Goal: Information Seeking & Learning: Learn about a topic

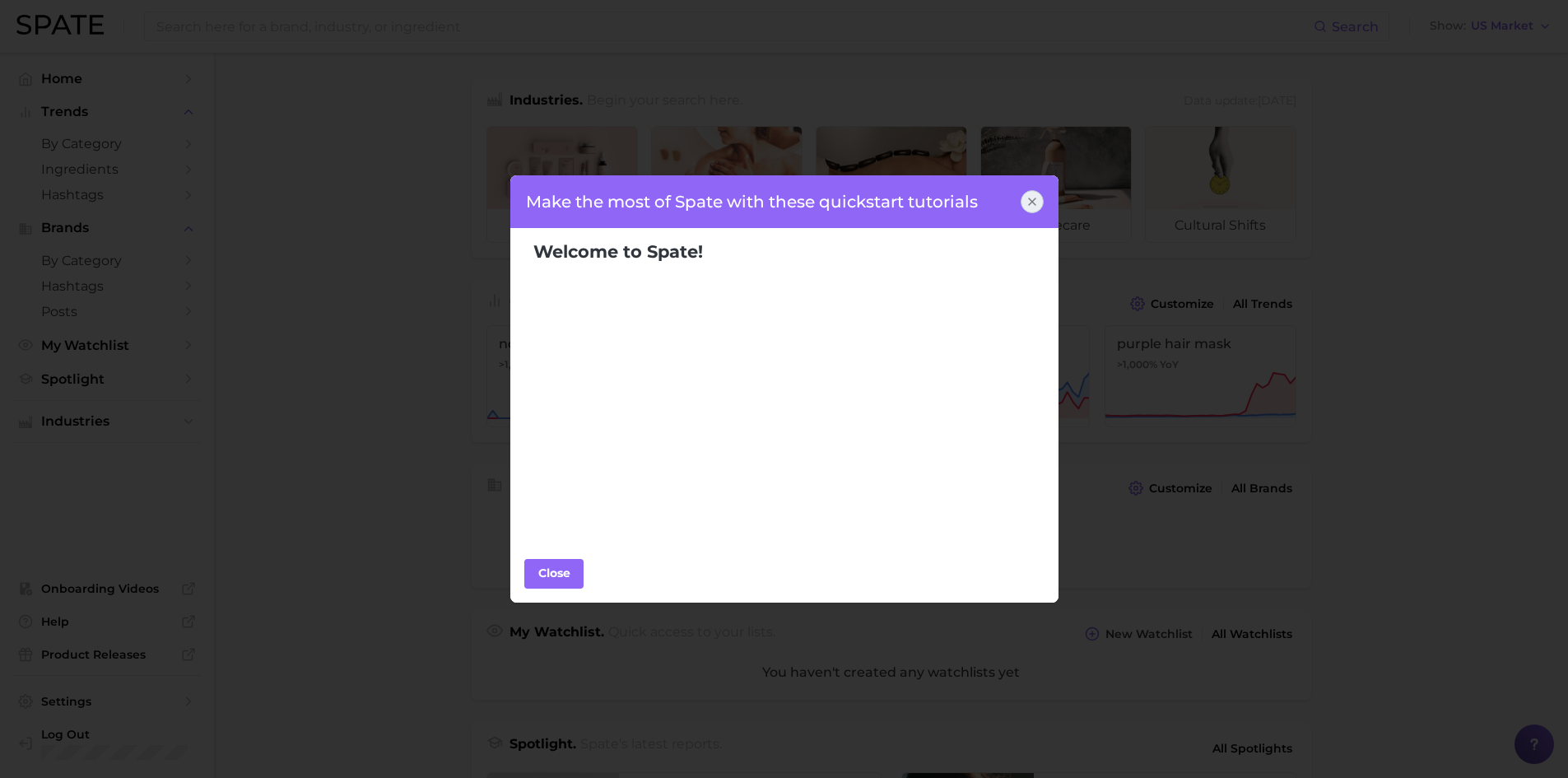
click at [1027, 197] on icon at bounding box center [1032, 201] width 13 height 13
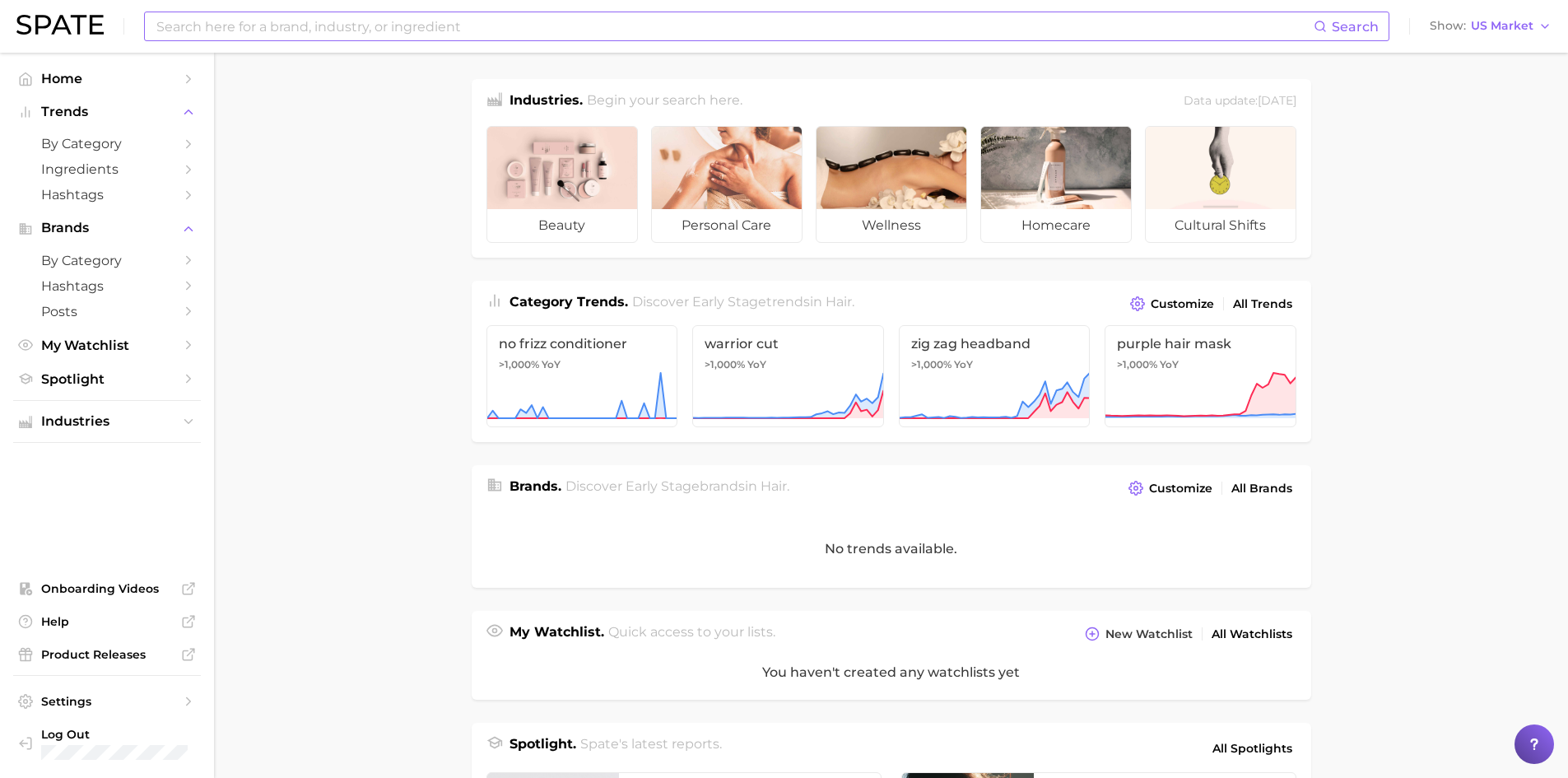
click at [243, 22] on input at bounding box center [734, 26] width 1159 height 28
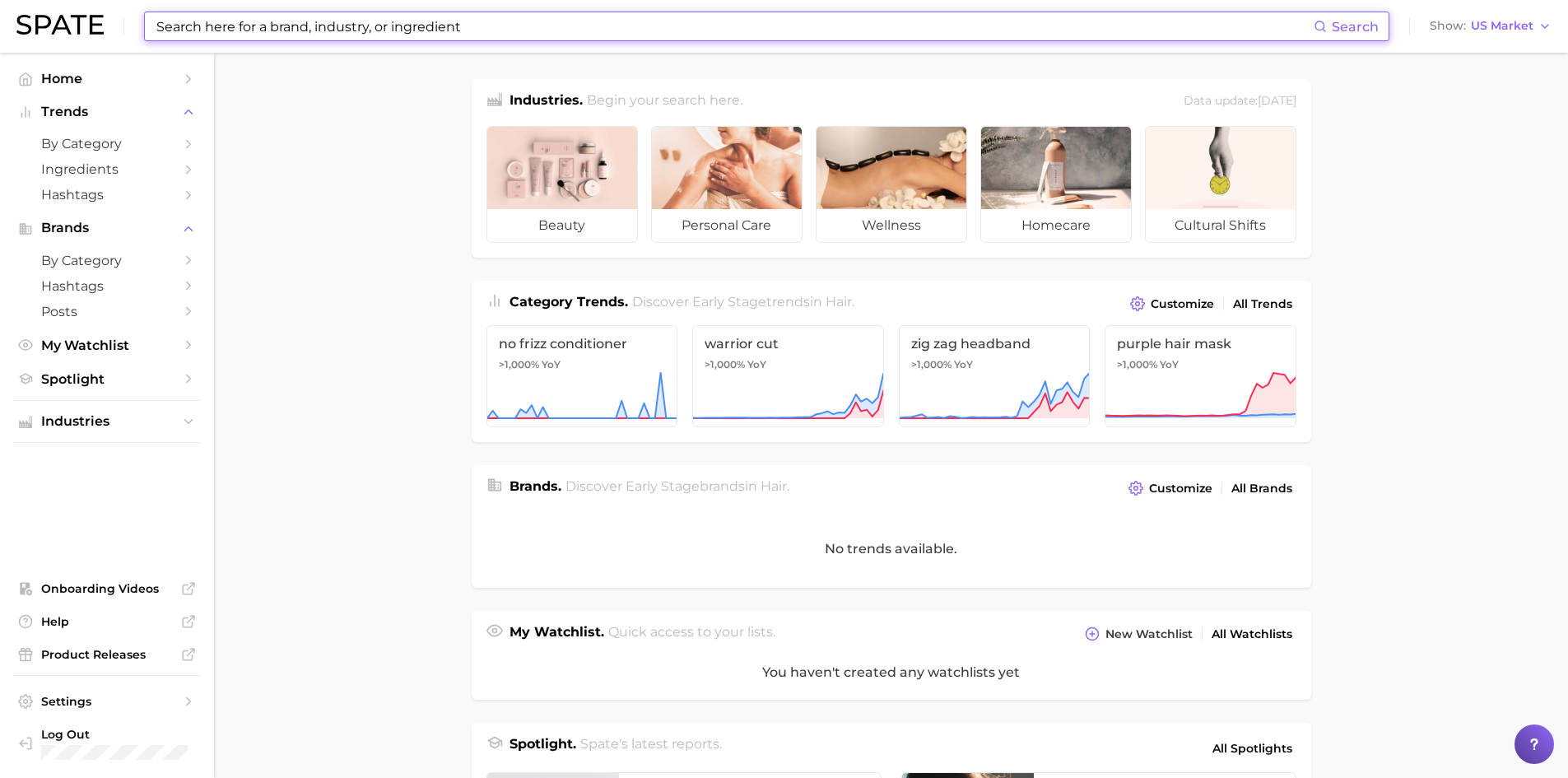
click at [505, 20] on input at bounding box center [734, 26] width 1159 height 28
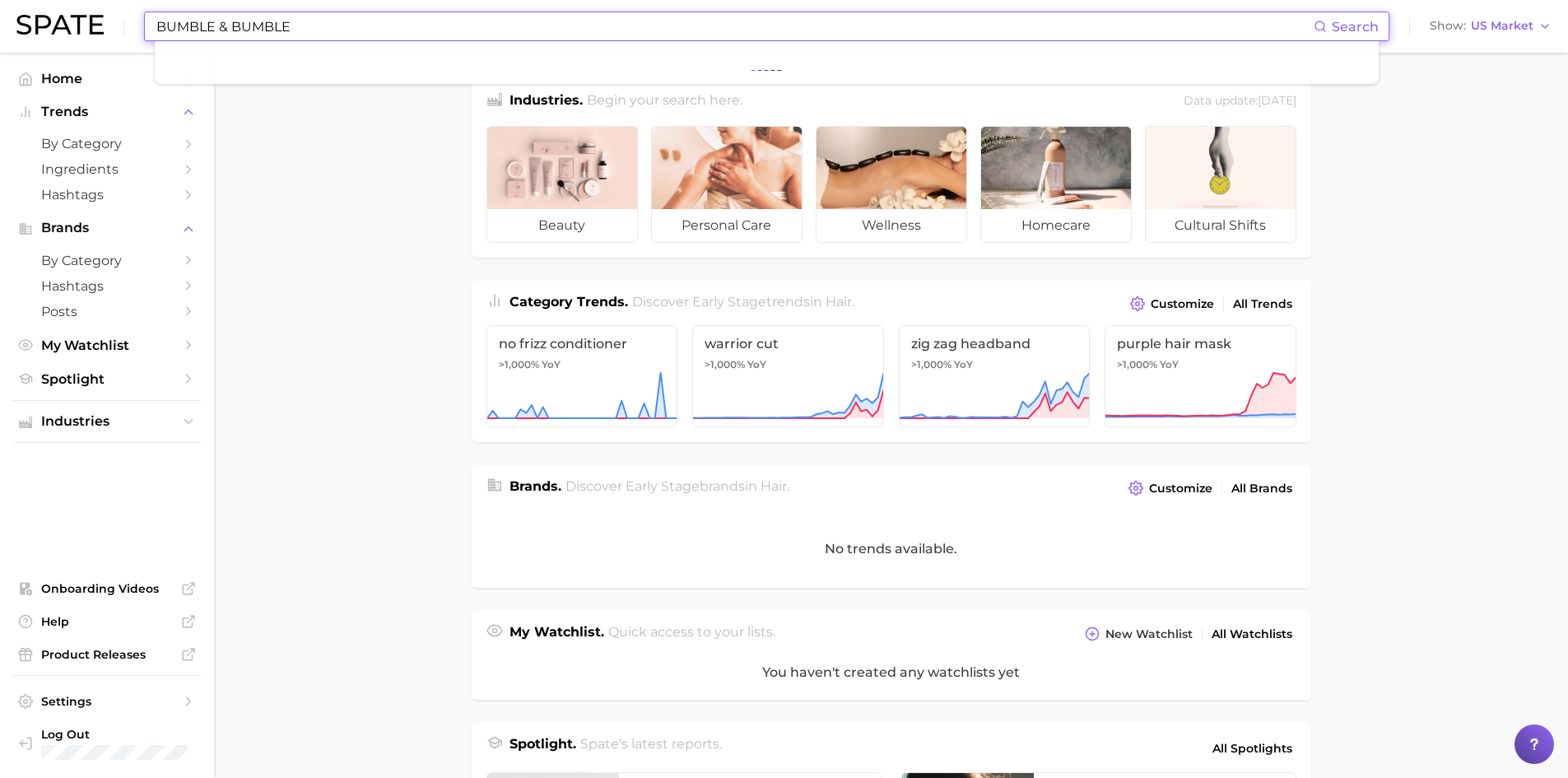
type input "BUMBLE & BUMBLE"
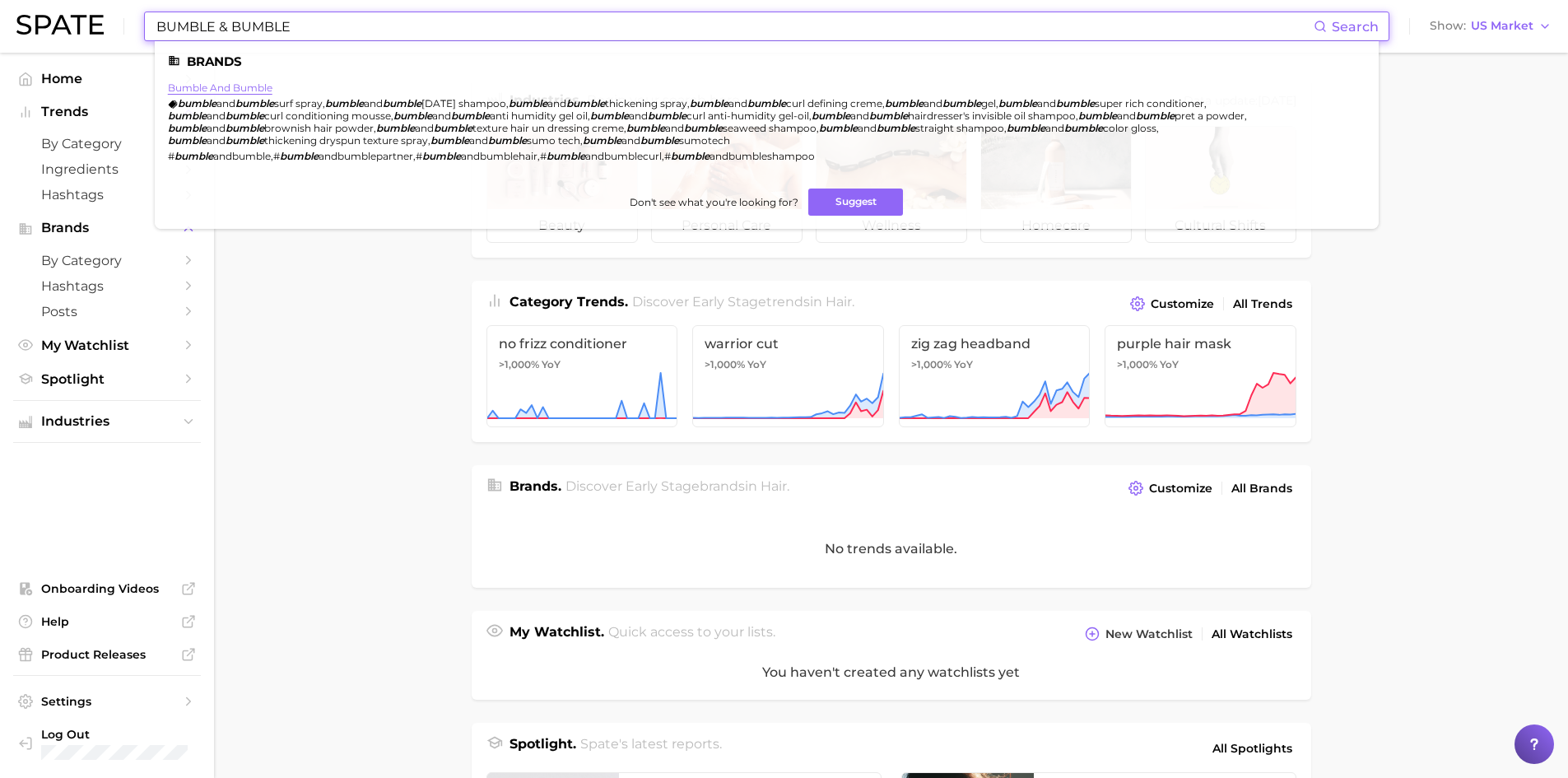
click at [256, 81] on link "bumble and bumble" at bounding box center [220, 88] width 105 height 13
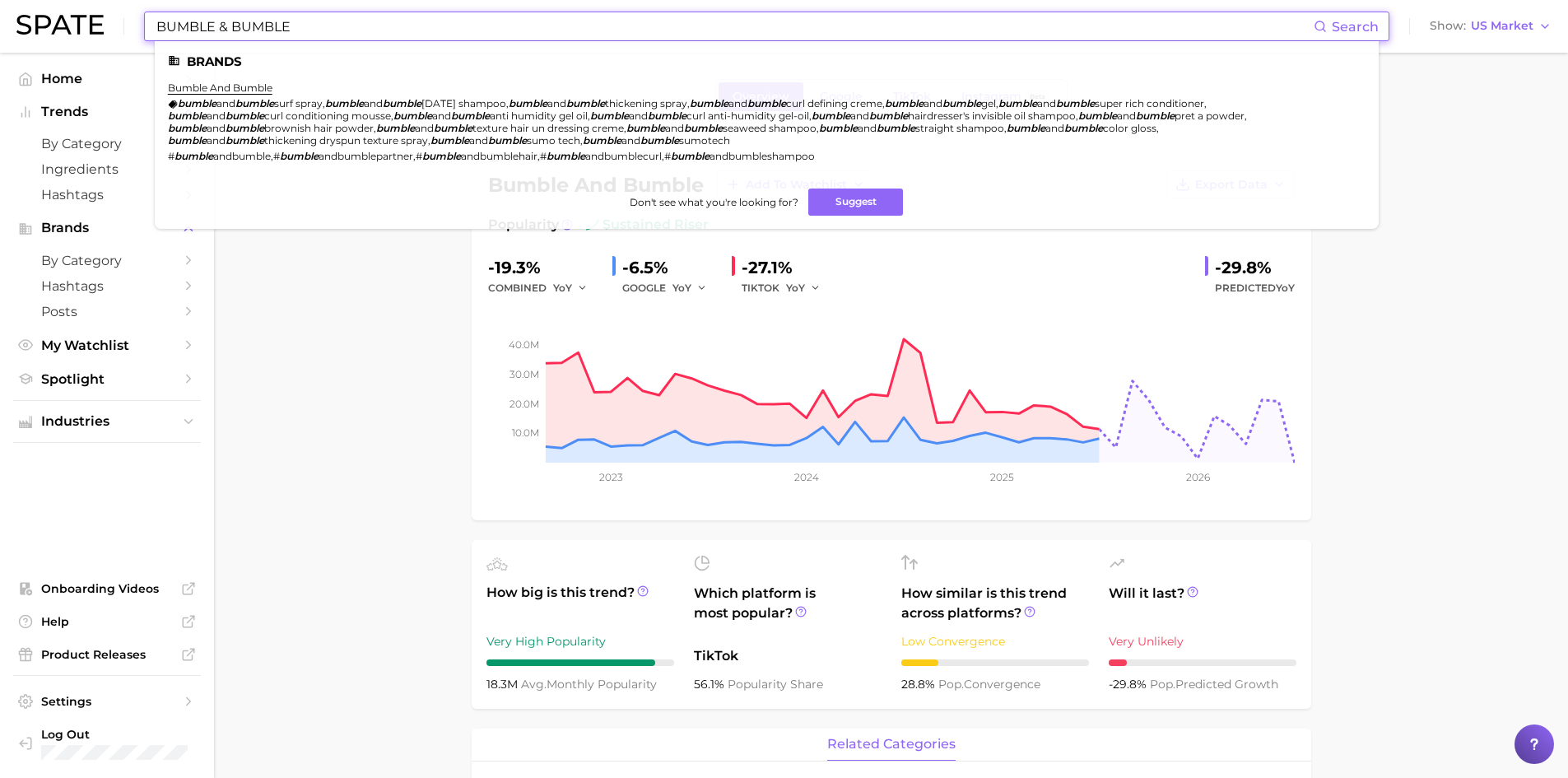
drag, startPoint x: 319, startPoint y: 26, endPoint x: 62, endPoint y: -17, distance: 260.6
click at [62, 0] on html "BUMBLE & BUMBLE Search Brands bumble and bumble bumble and bumble surf spray , …" at bounding box center [784, 389] width 1568 height 778
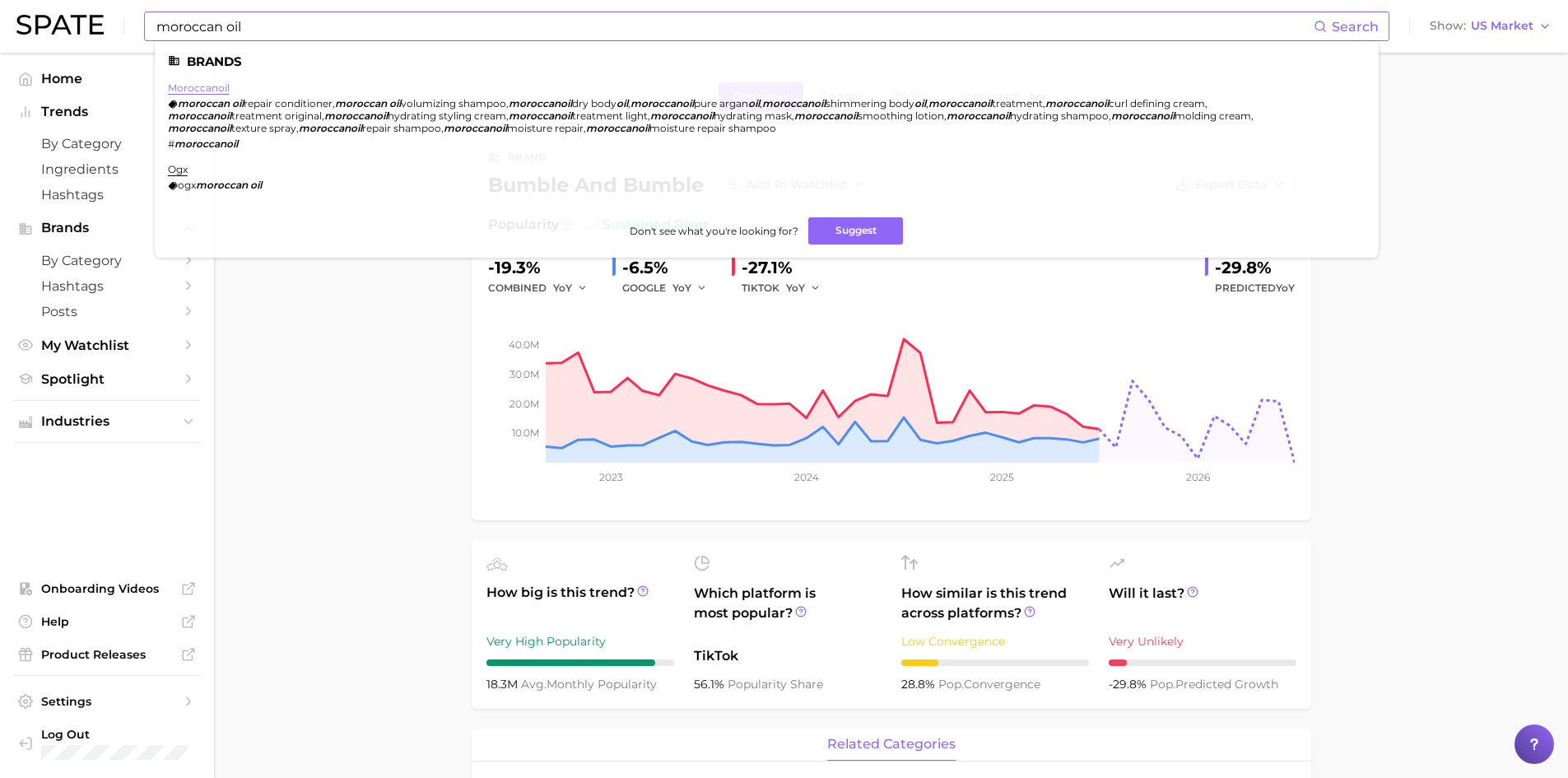
click at [199, 85] on link "moroccanoil" at bounding box center [199, 88] width 62 height 13
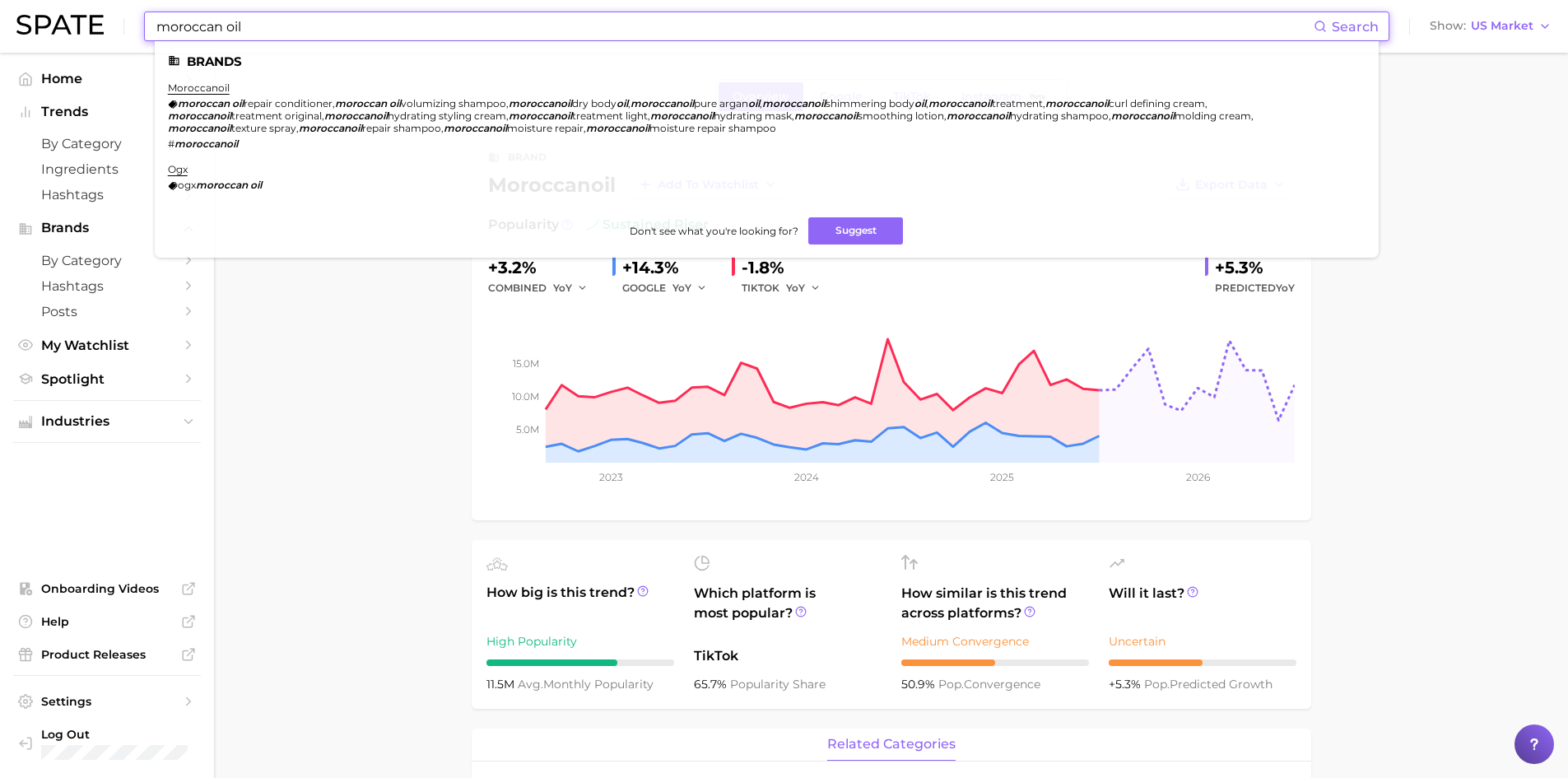
drag, startPoint x: 350, startPoint y: 31, endPoint x: 0, endPoint y: -21, distance: 353.8
click at [0, 0] on html "moroccan oil Search Brands moroccanoil moroccan oil repair conditioner , morocc…" at bounding box center [784, 389] width 1568 height 778
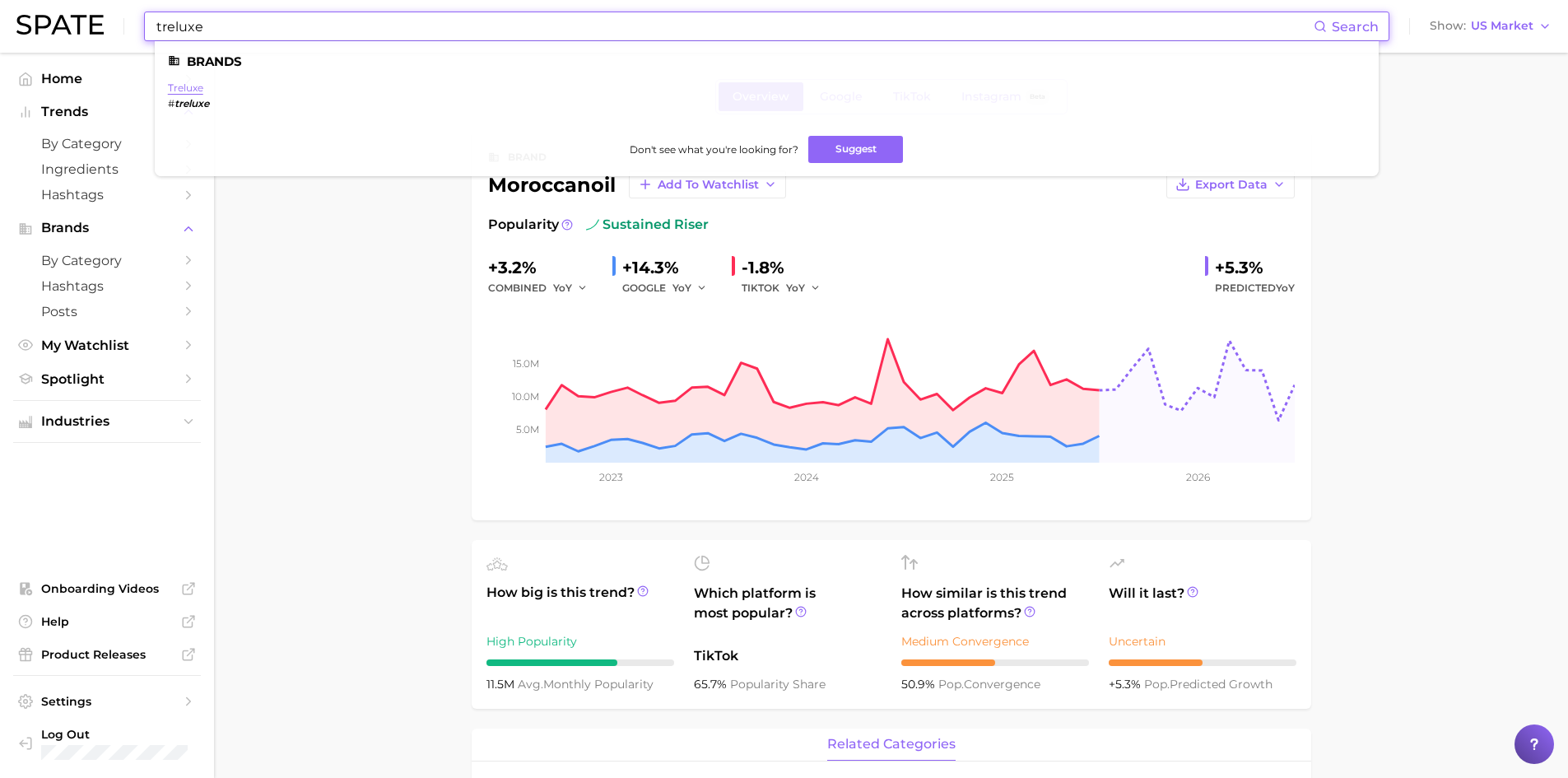
click at [187, 88] on link "treluxe" at bounding box center [186, 88] width 36 height 13
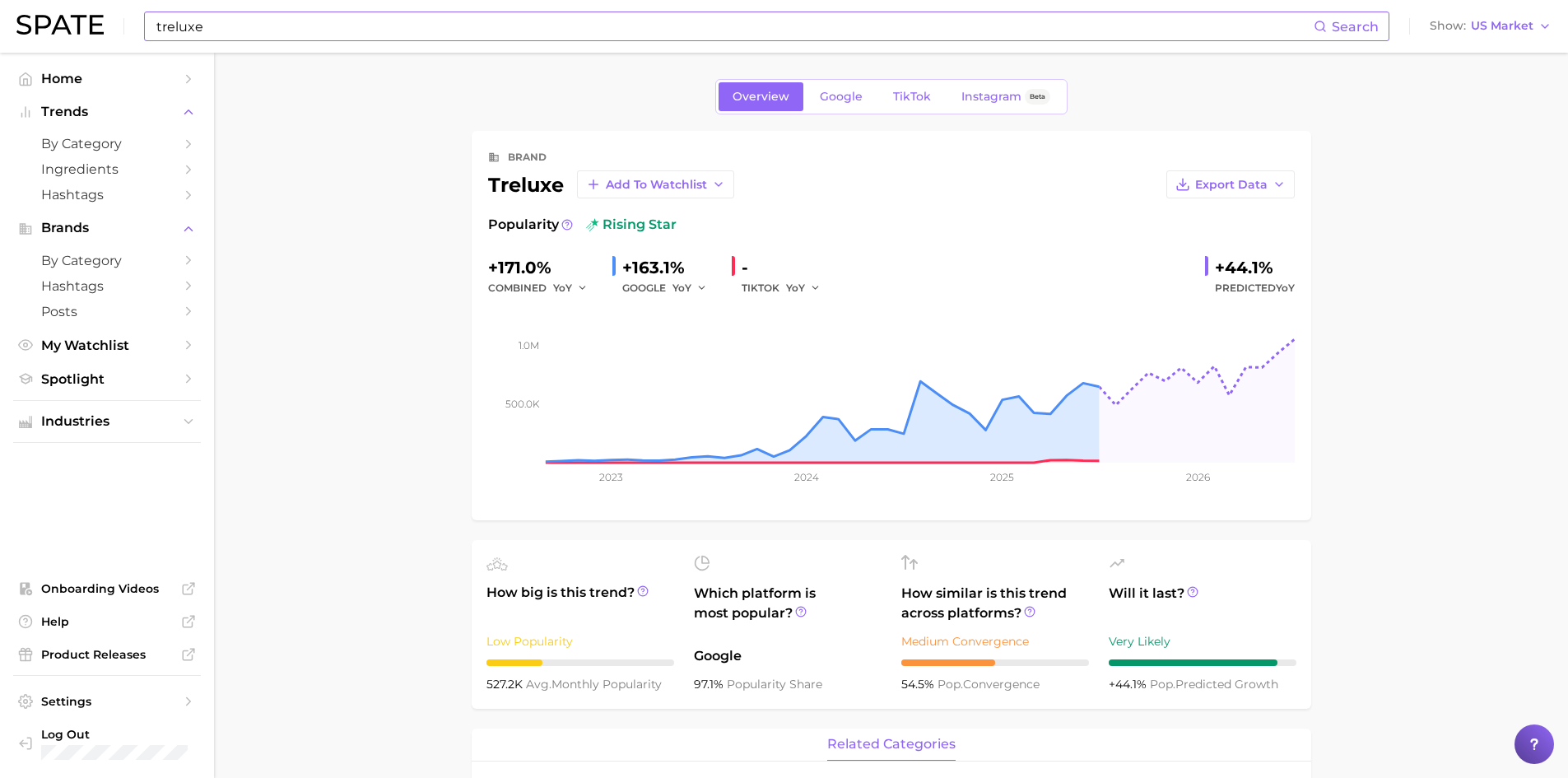
click at [312, 37] on input "treluxe" at bounding box center [734, 26] width 1159 height 28
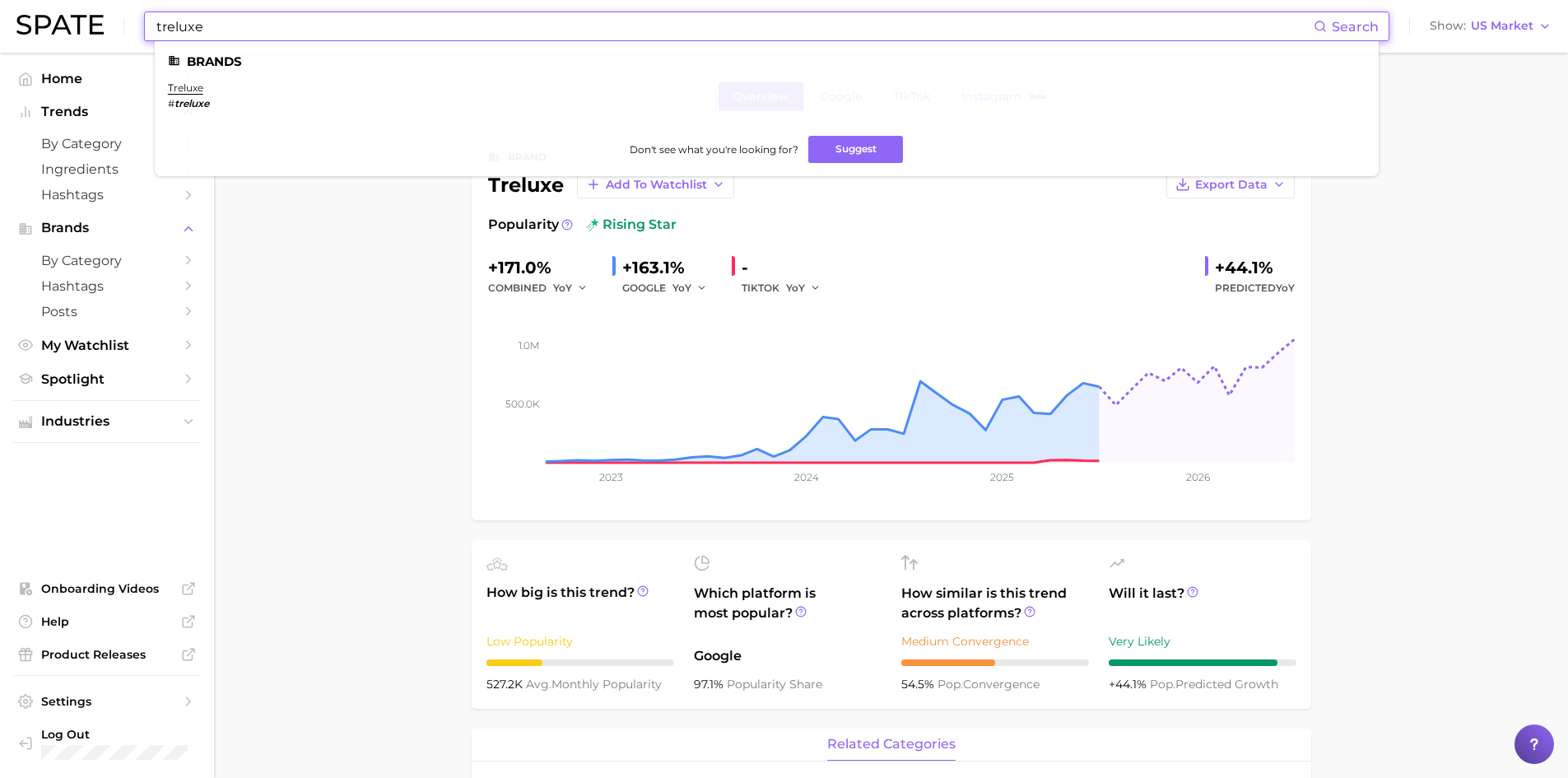
drag, startPoint x: 312, startPoint y: 31, endPoint x: 123, endPoint y: 13, distance: 189.9
click at [124, 13] on div "treluxe Search Brands treluxe # treluxe Don't see what you're looking for? Sugg…" at bounding box center [784, 26] width 1536 height 53
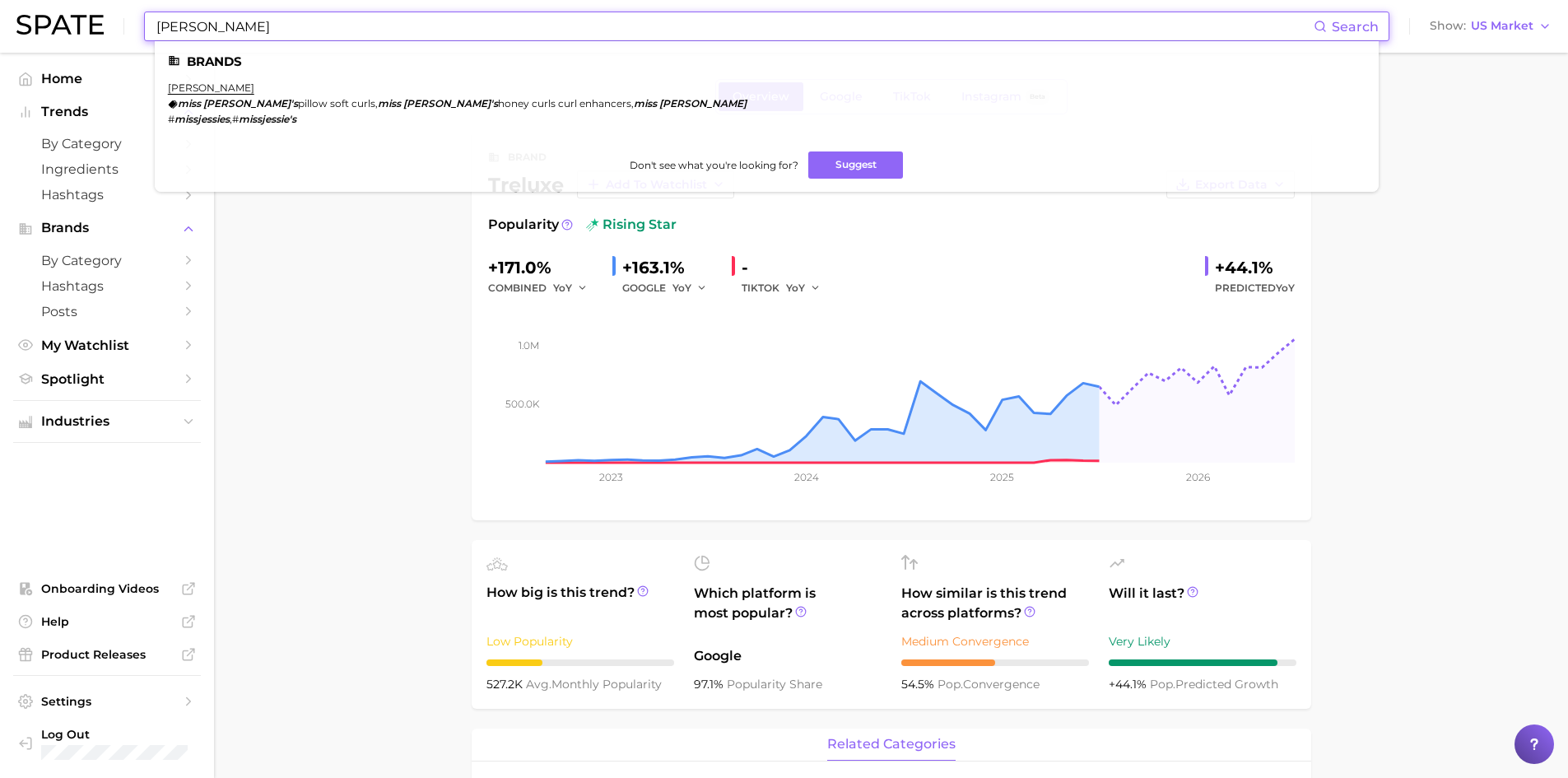
type input "[PERSON_NAME]"
click at [202, 76] on ul "Brands [PERSON_NAME] [PERSON_NAME] pillow soft curls , [PERSON_NAME] honey curl…" at bounding box center [767, 116] width 1225 height 150
click at [203, 85] on link "[PERSON_NAME]" at bounding box center [211, 88] width 87 height 13
